Goal: Obtain resource: Download file/media

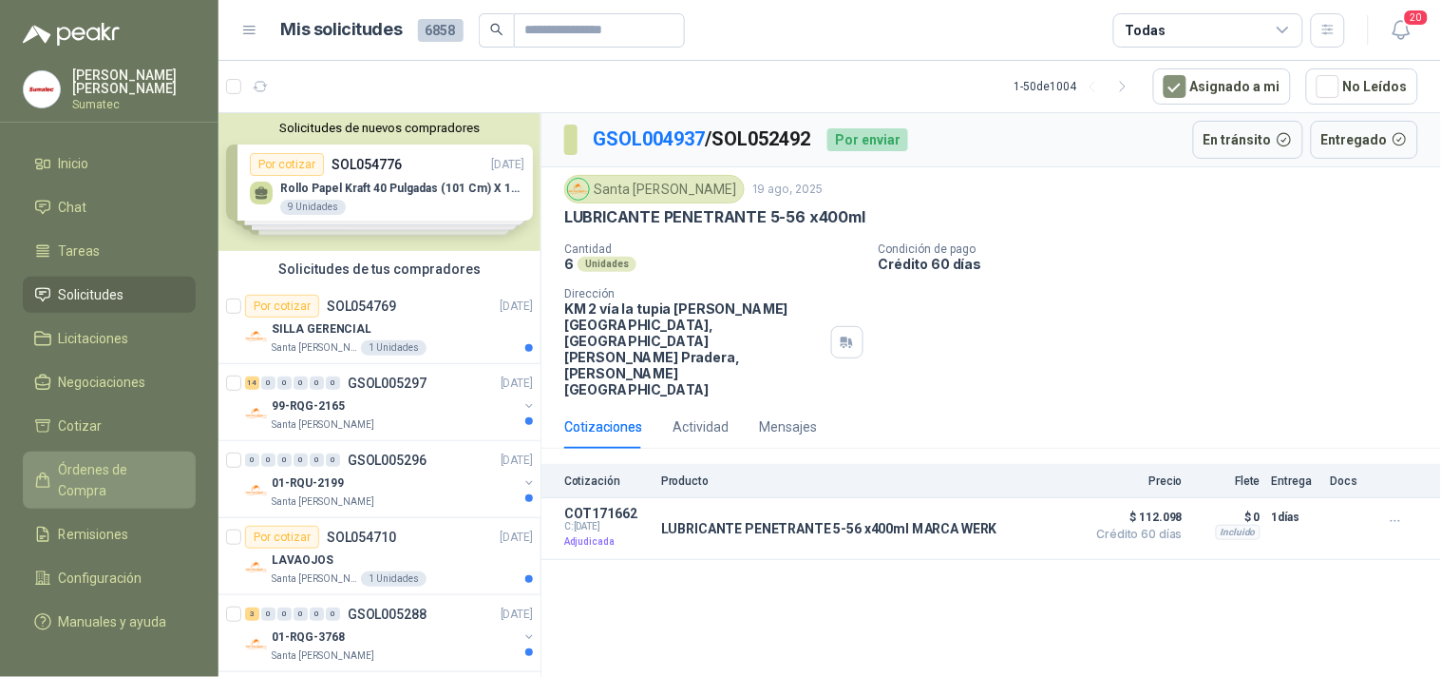
click at [87, 481] on span "Órdenes de Compra" at bounding box center [118, 480] width 119 height 42
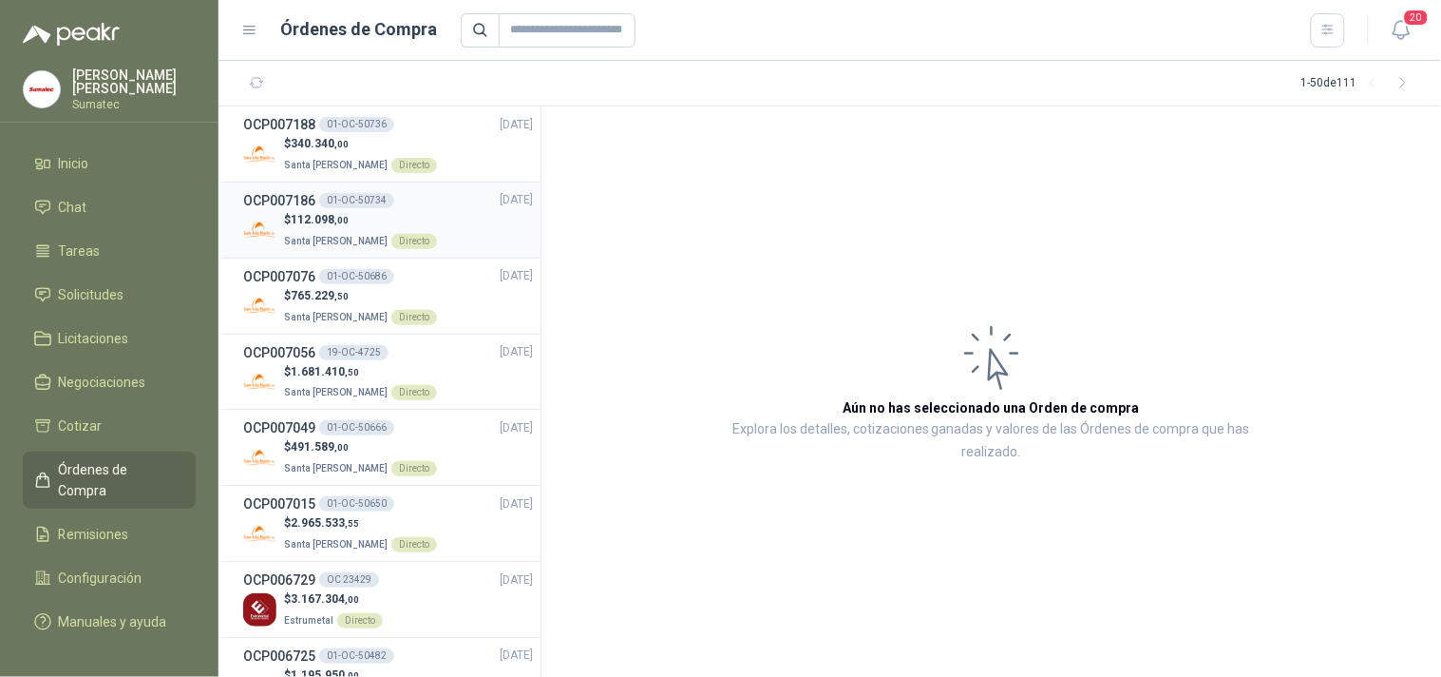
click at [339, 239] on span "Santa [PERSON_NAME]" at bounding box center [336, 241] width 104 height 10
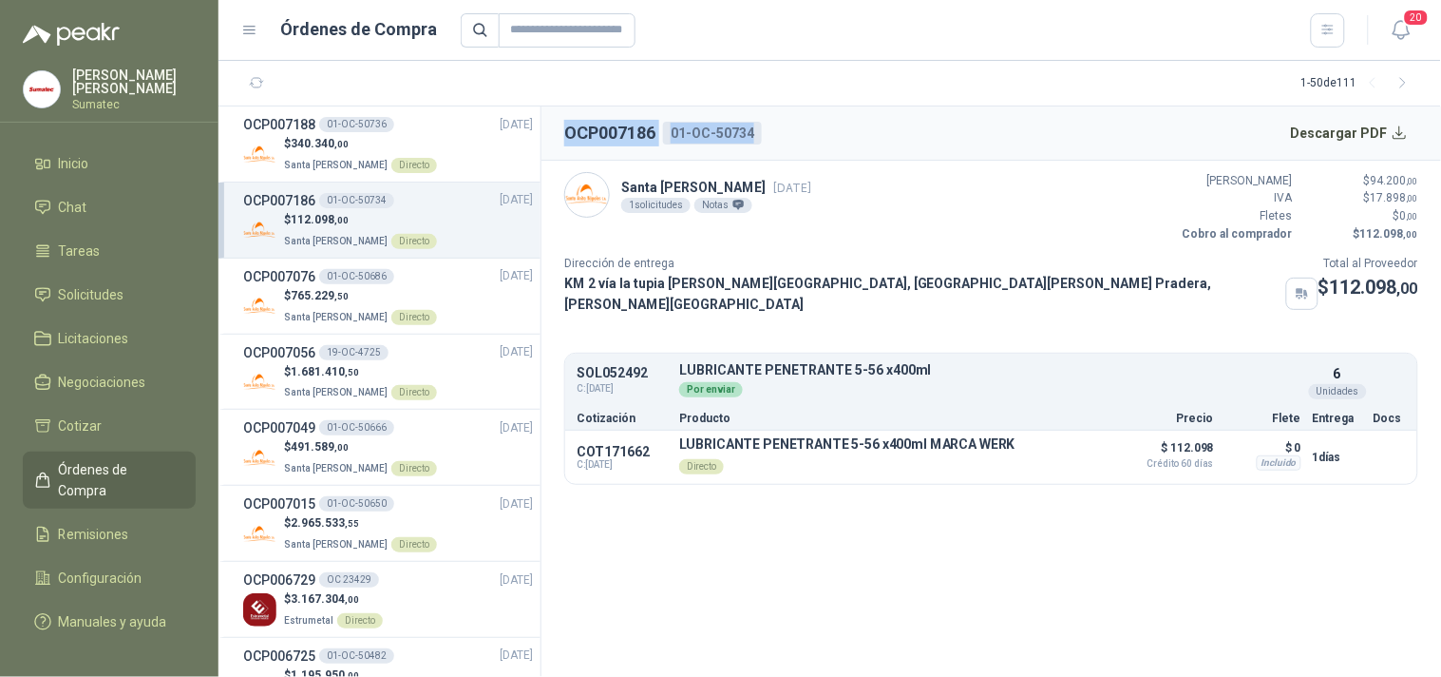
drag, startPoint x: 564, startPoint y: 131, endPoint x: 784, endPoint y: 130, distance: 219.5
click at [784, 130] on header "OCP007186 01-OC-50734 Descargar PDF" at bounding box center [992, 133] width 900 height 54
copy div "OCP007186 01-OC-50734"
click at [1384, 145] on button "Descargar PDF" at bounding box center [1350, 133] width 139 height 38
click at [330, 157] on p "Santa [PERSON_NAME] Directo" at bounding box center [360, 163] width 153 height 21
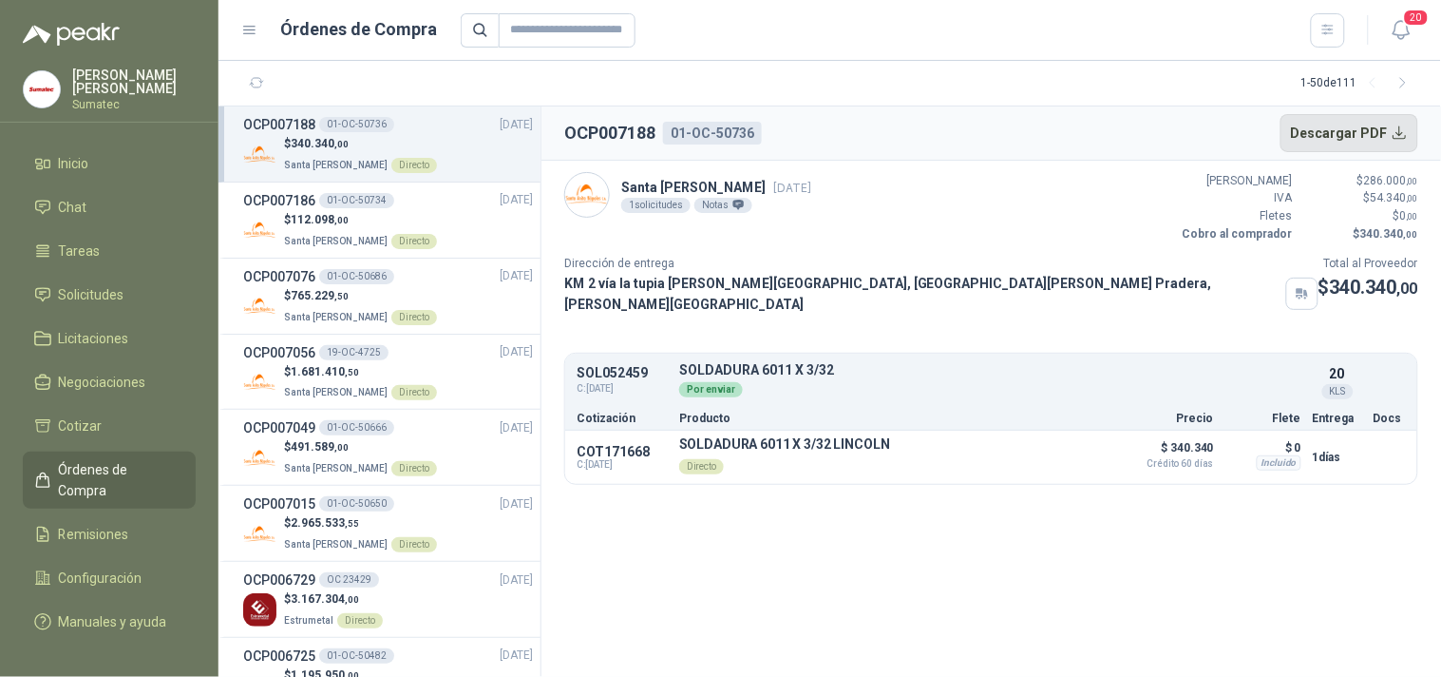
click at [1356, 131] on button "Descargar PDF" at bounding box center [1350, 133] width 139 height 38
drag, startPoint x: 564, startPoint y: 130, endPoint x: 761, endPoint y: 124, distance: 196.8
click at [761, 124] on div "OCP007188 01-OC-50736" at bounding box center [663, 133] width 198 height 27
copy div "OCP007188 01-OC-50736"
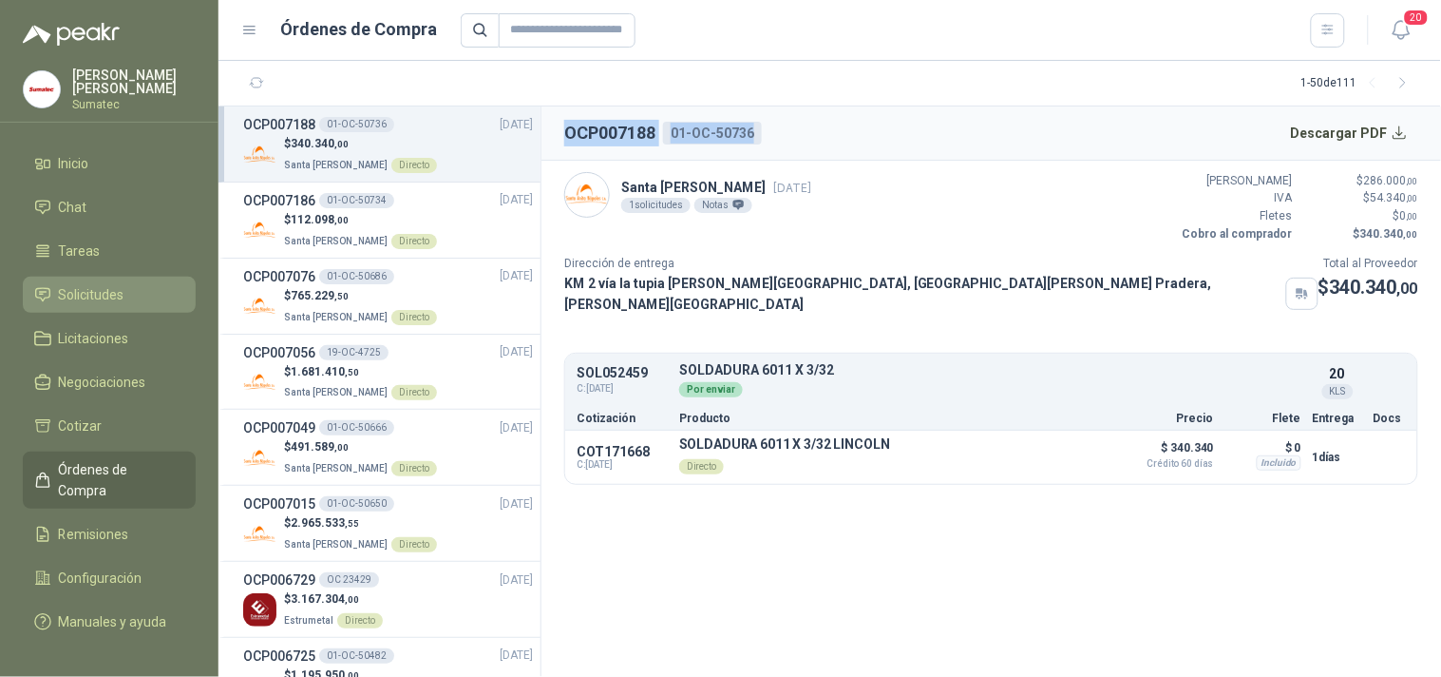
click at [86, 302] on span "Solicitudes" at bounding box center [92, 294] width 66 height 21
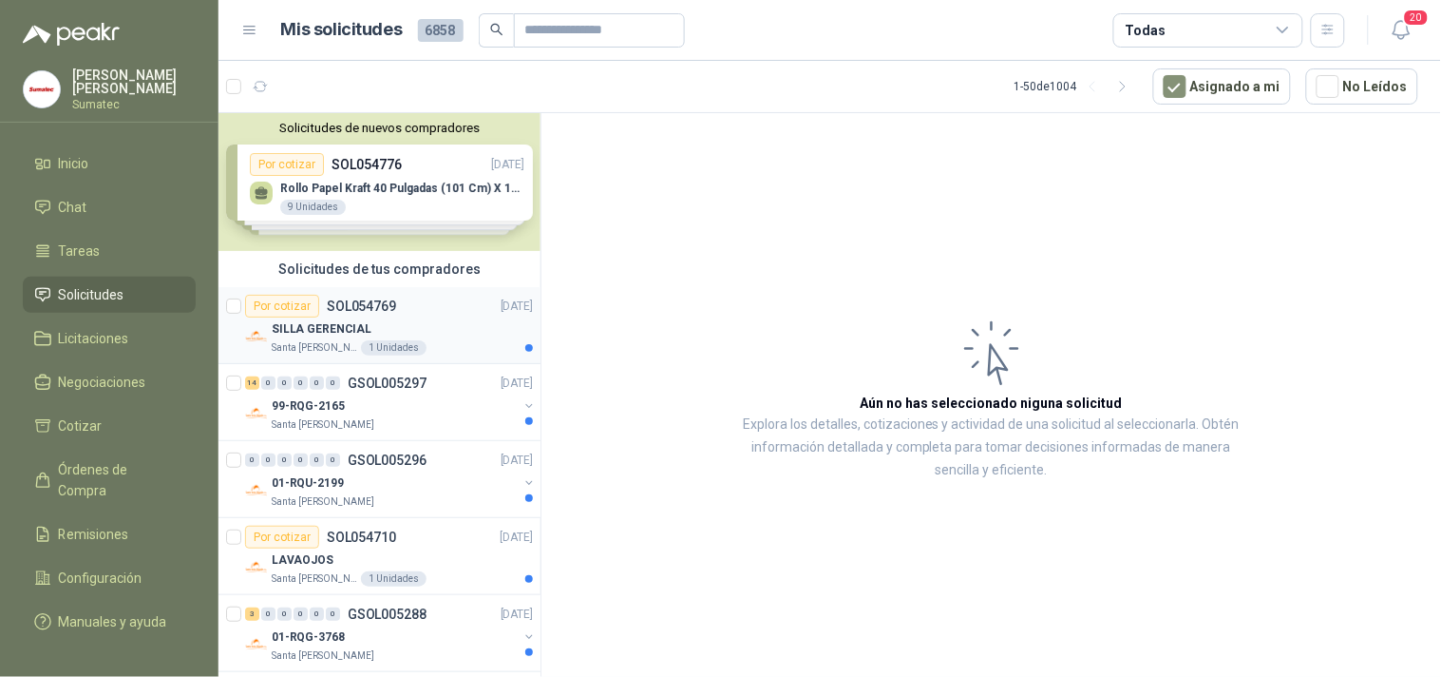
click at [295, 318] on div "SILLA GERENCIAL" at bounding box center [402, 328] width 261 height 23
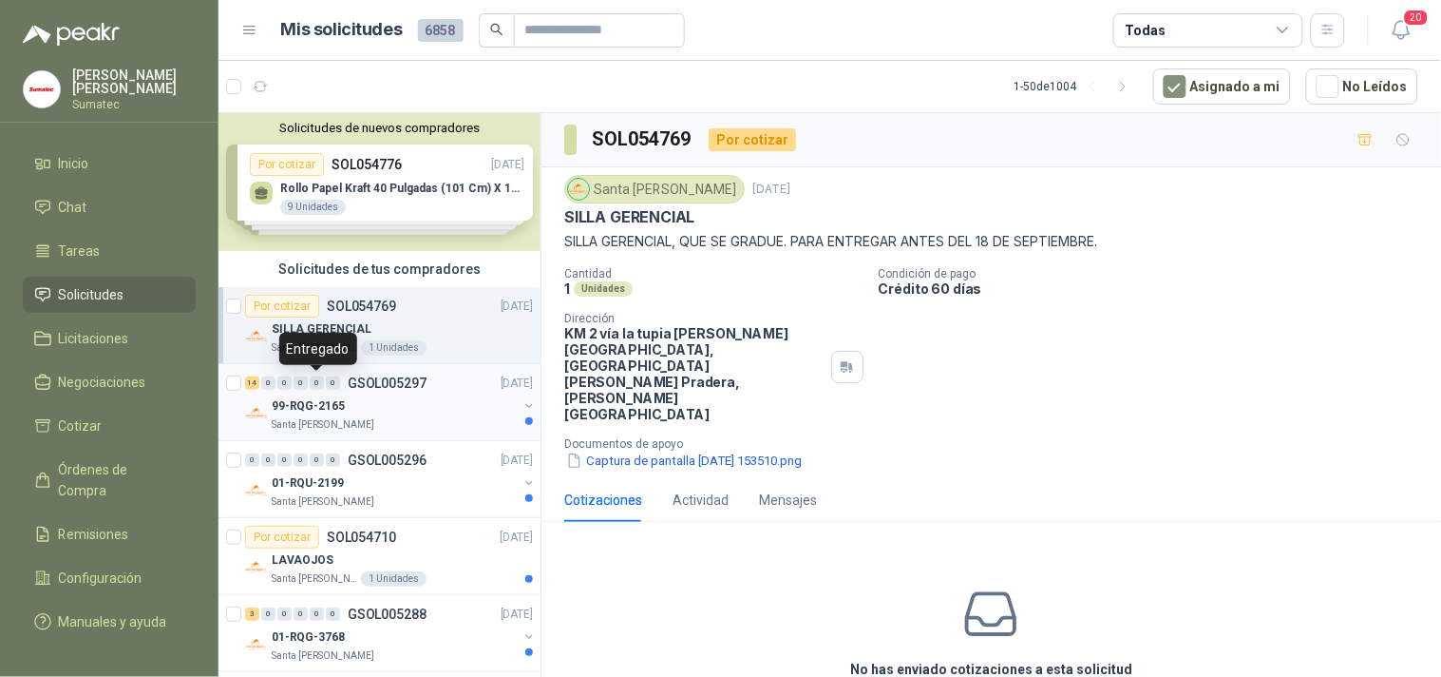
click at [321, 381] on div "0" at bounding box center [317, 382] width 14 height 13
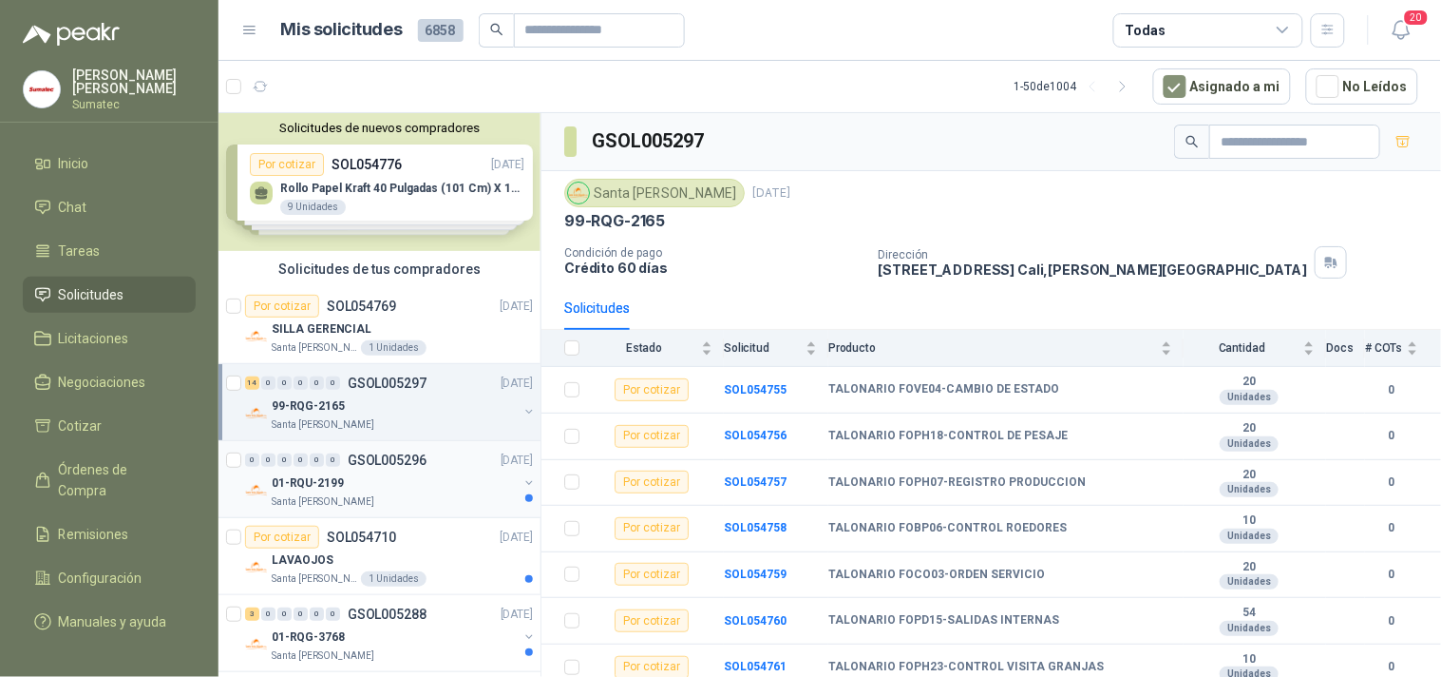
click at [320, 478] on p "01-RQU-2199" at bounding box center [308, 483] width 72 height 18
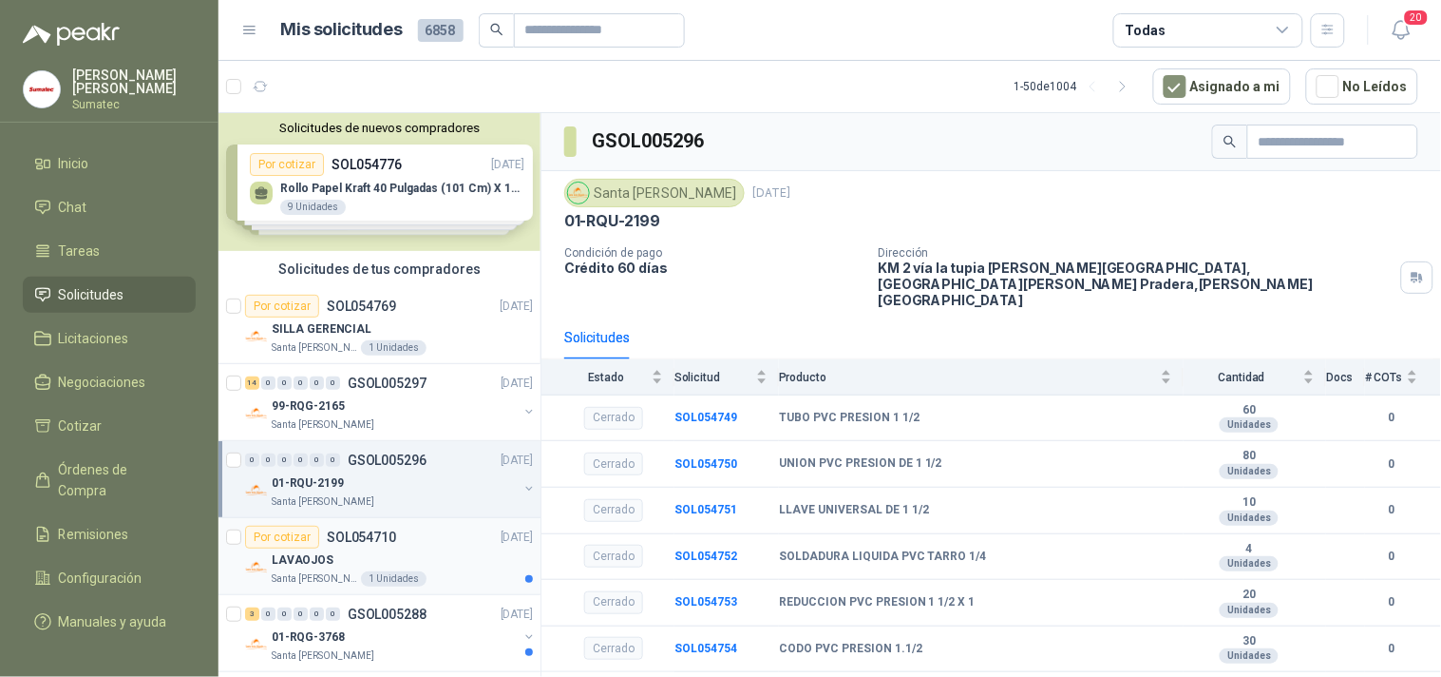
click at [321, 535] on div "Por cotizar SOL054710" at bounding box center [320, 536] width 151 height 23
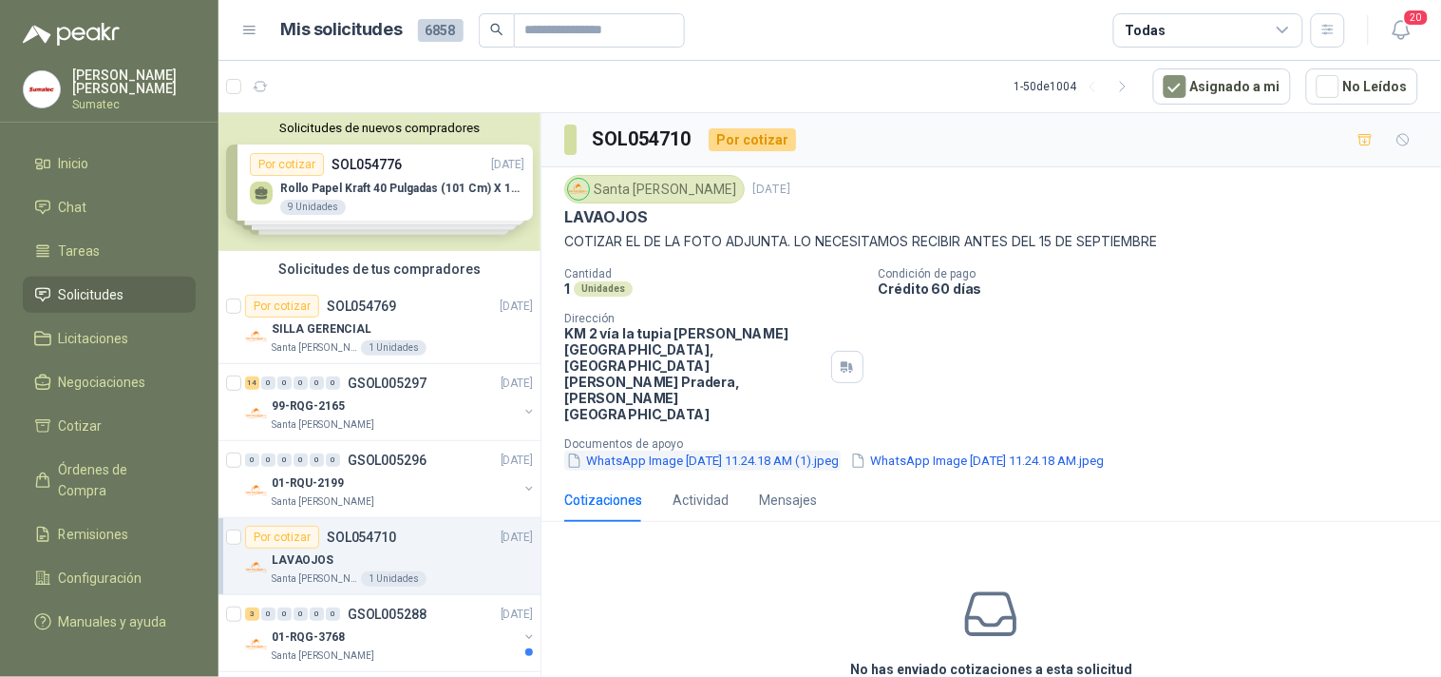
click at [732, 450] on button "WhatsApp Image [DATE] 11.24.18 AM (1).jpeg" at bounding box center [702, 460] width 277 height 20
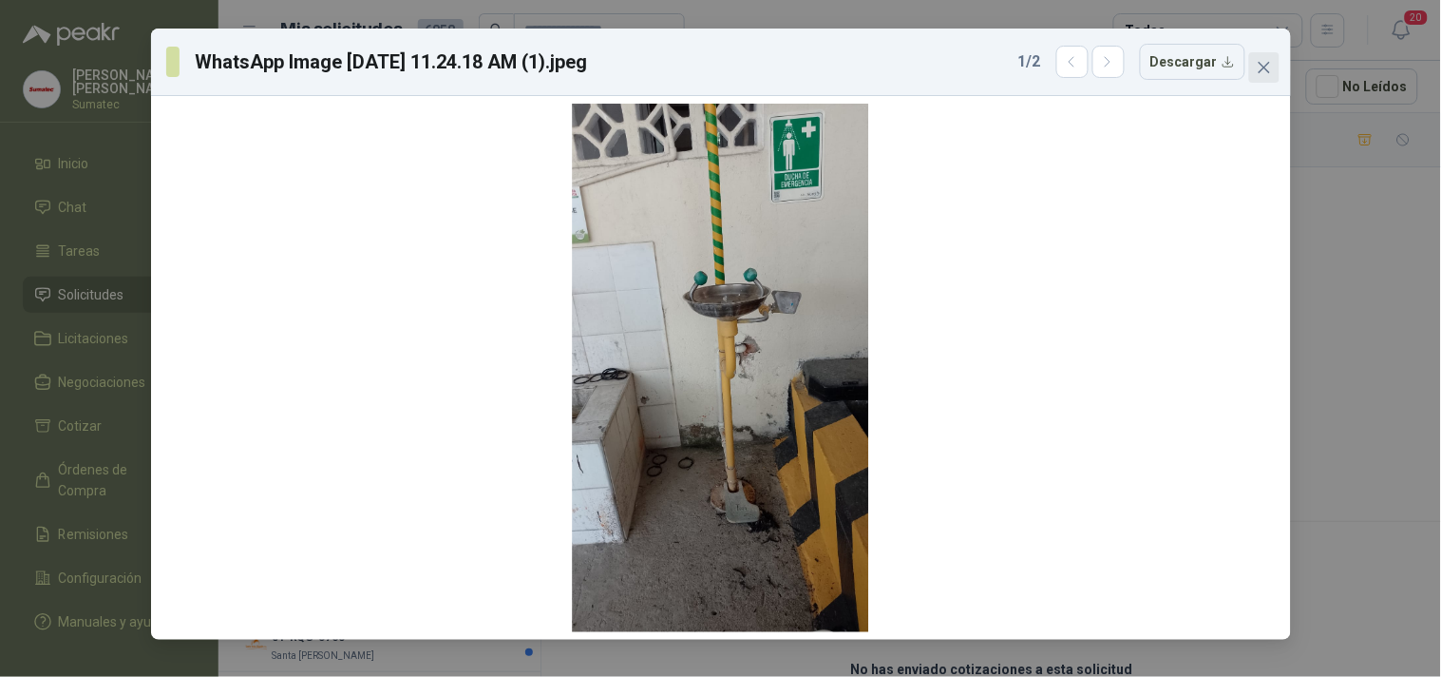
click at [1259, 52] on button "Close" at bounding box center [1265, 67] width 30 height 30
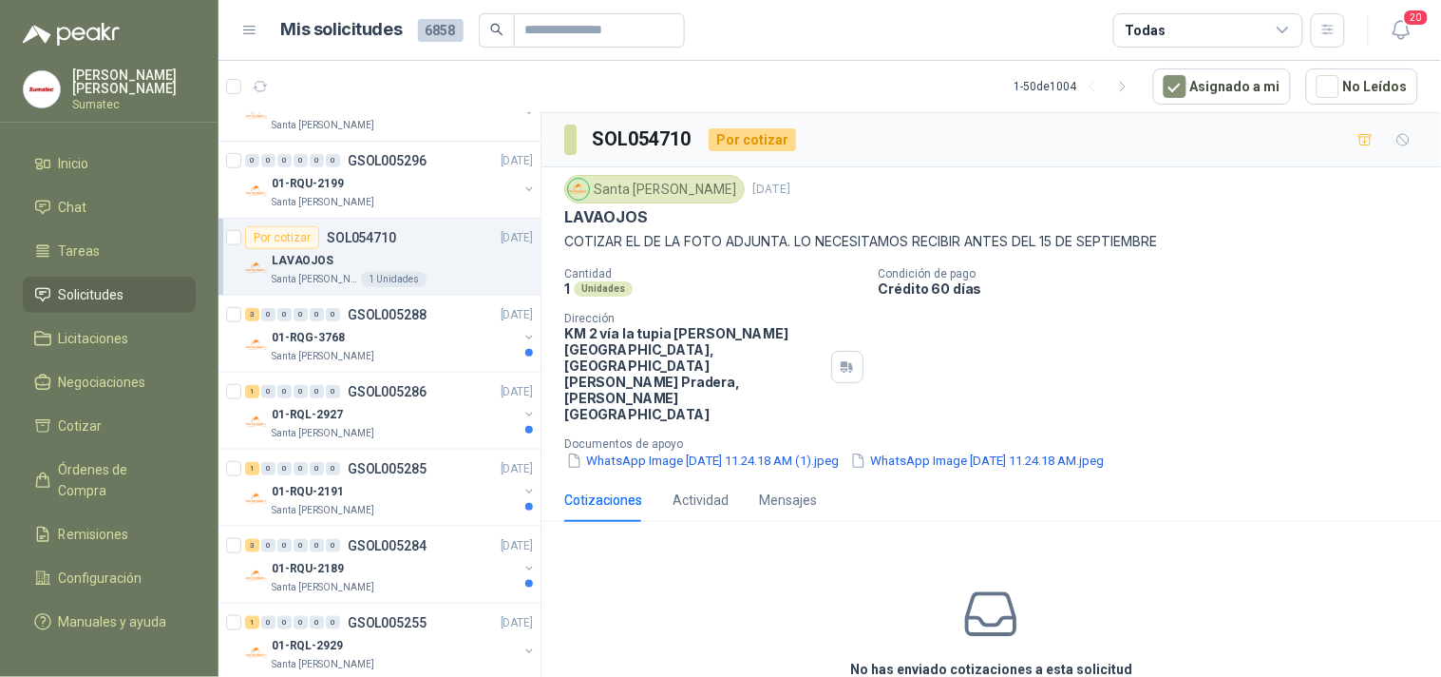
scroll to position [307, 0]
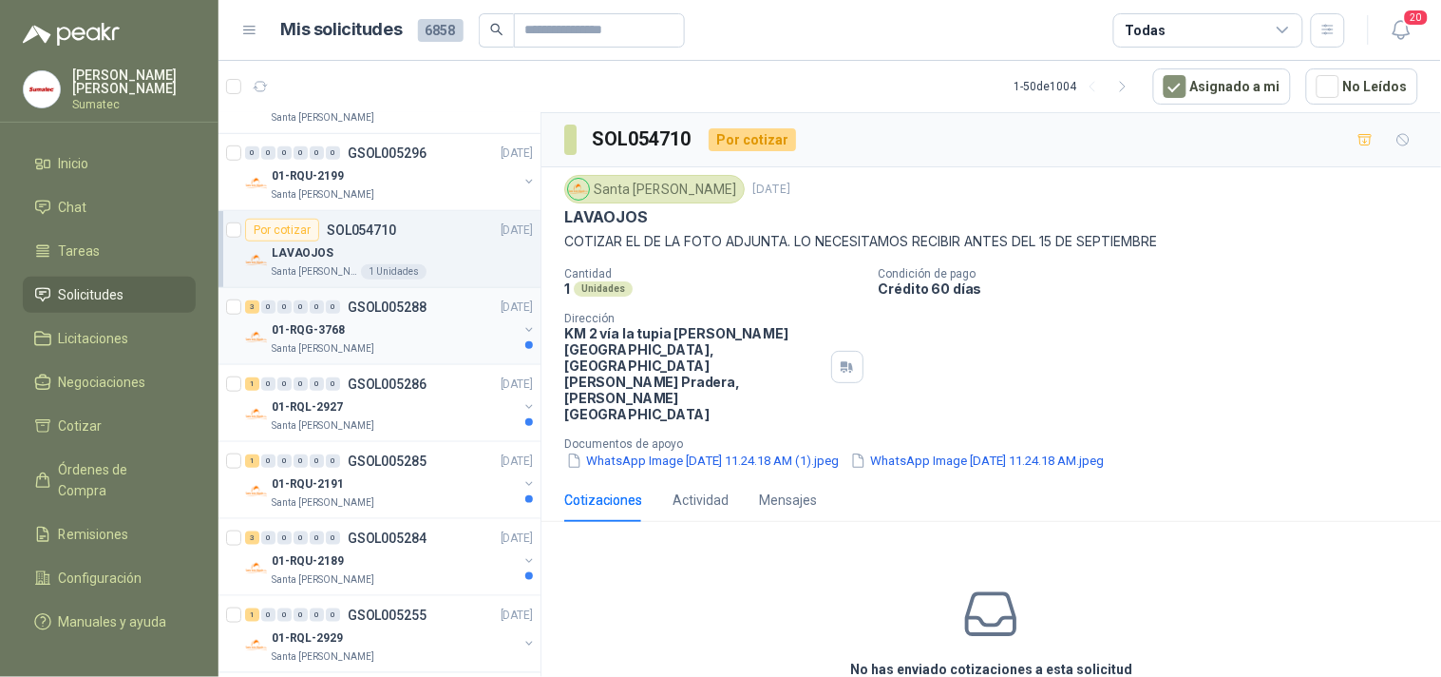
click at [388, 329] on div "01-RQG-3768" at bounding box center [395, 329] width 246 height 23
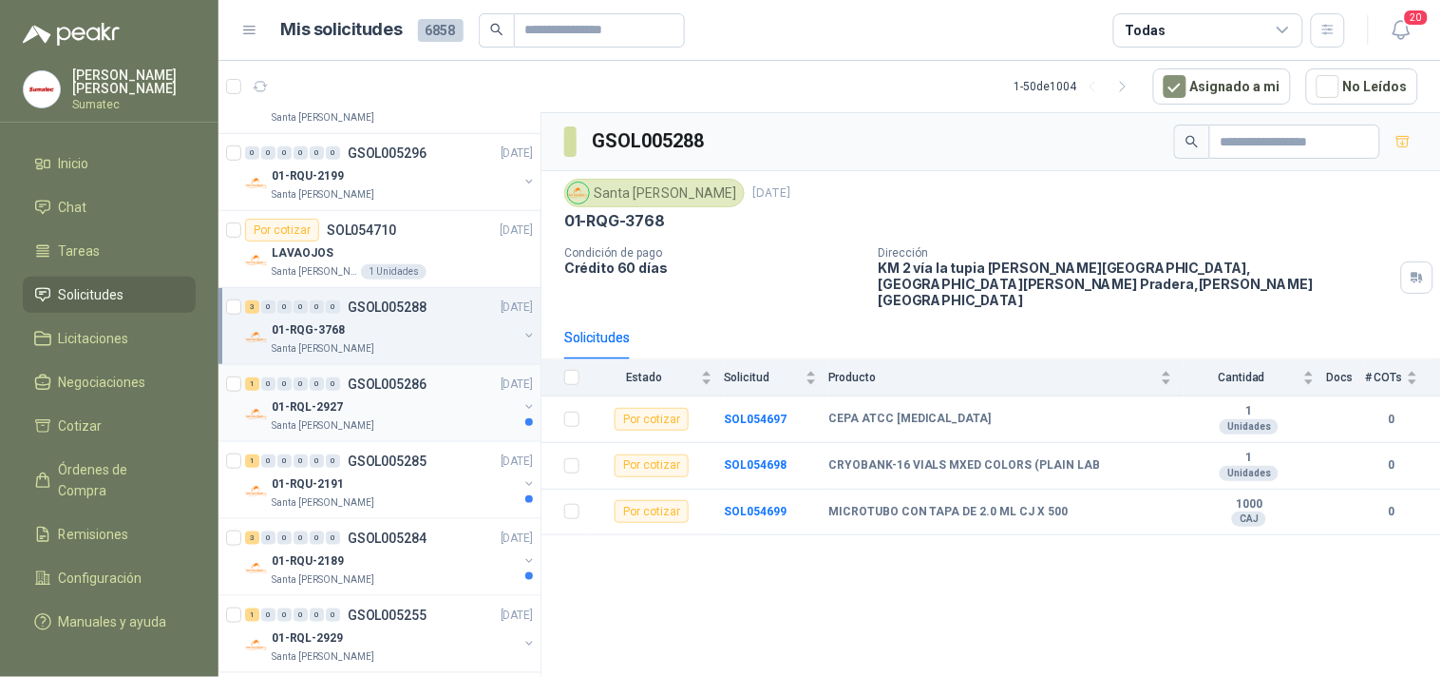
click at [327, 392] on div "1 0 0 0 0 0 GSOL005286 [DATE]" at bounding box center [391, 383] width 292 height 23
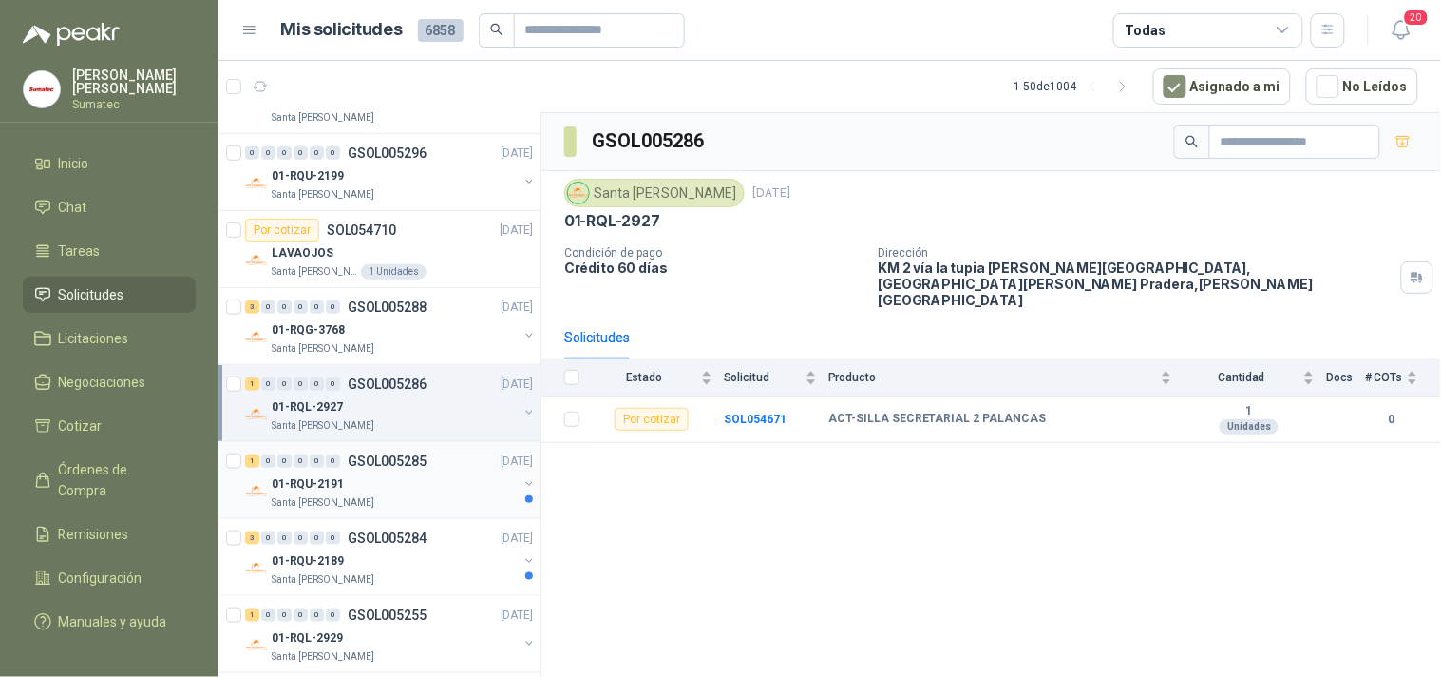
click at [310, 515] on div "1 0 0 0 0 0 GSOL005285 [DATE] 01-RQU-2191 [GEOGRAPHIC_DATA][PERSON_NAME]" at bounding box center [380, 480] width 322 height 77
click at [358, 504] on div "Santa [PERSON_NAME]" at bounding box center [395, 502] width 246 height 15
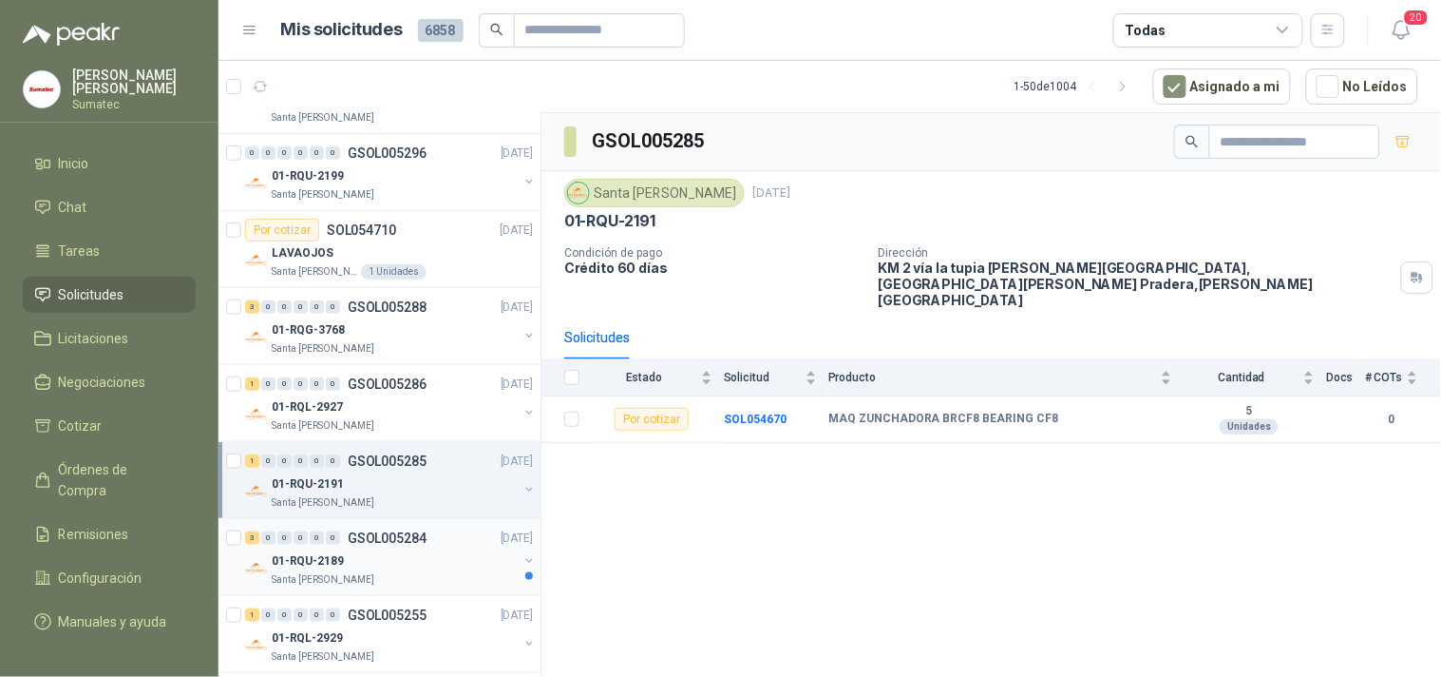
click at [362, 547] on div "3 0 0 0 0 0 GSOL005284 [DATE]" at bounding box center [391, 537] width 292 height 23
